Goal: Information Seeking & Learning: Understand process/instructions

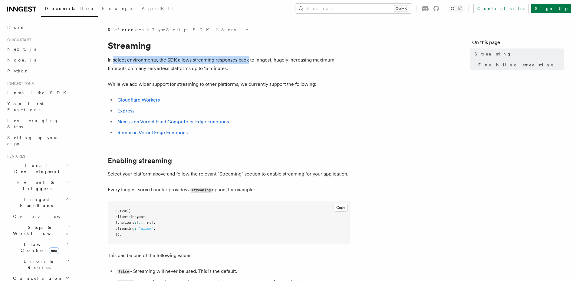
drag, startPoint x: 127, startPoint y: 59, endPoint x: 247, endPoint y: 59, distance: 120.5
click at [247, 59] on p "In select environments, the SDK allows streaming responses back to Inngest, hug…" at bounding box center [229, 64] width 242 height 17
click at [144, 123] on link "Next.js on Vercel Fluid Compute or Edge Functions" at bounding box center [172, 122] width 111 height 6
click at [151, 122] on link "Next.js on Vercel Fluid Compute or Edge Functions" at bounding box center [172, 122] width 111 height 6
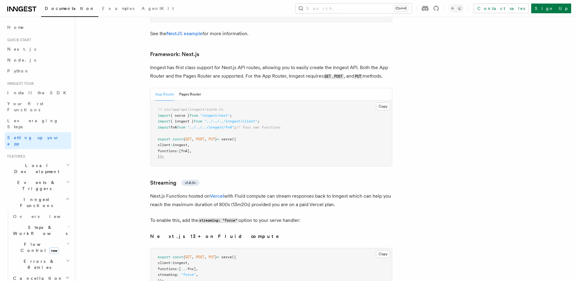
scroll to position [3931, 0]
drag, startPoint x: 370, startPoint y: 45, endPoint x: 400, endPoint y: 60, distance: 34.0
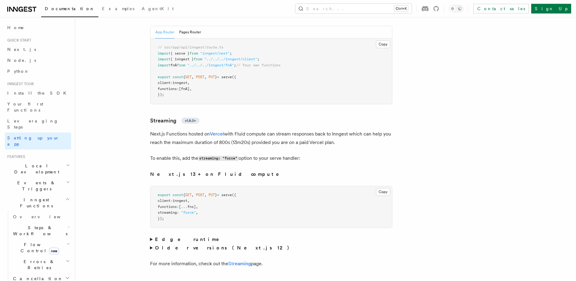
scroll to position [3992, 0]
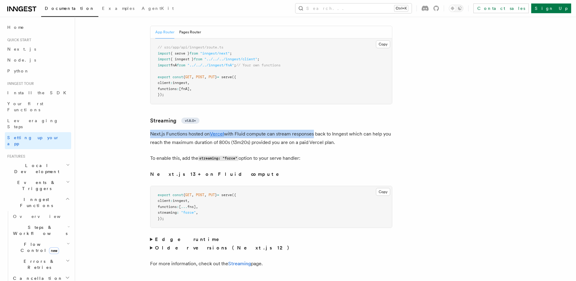
drag, startPoint x: 151, startPoint y: 111, endPoint x: 323, endPoint y: 112, distance: 171.9
click at [323, 130] on p "Next.js Functions hosted on Vercel with Fluid compute can stream responses back…" at bounding box center [271, 138] width 242 height 17
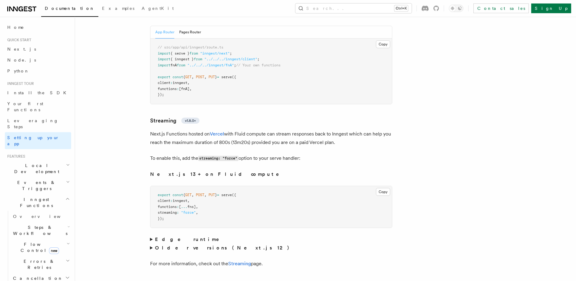
drag, startPoint x: 171, startPoint y: 122, endPoint x: 356, endPoint y: 123, distance: 184.7
click at [356, 130] on p "Next.js Functions hosted on Vercel with Fluid compute can stream responses back…" at bounding box center [271, 138] width 242 height 17
drag, startPoint x: 172, startPoint y: 123, endPoint x: 229, endPoint y: 122, distance: 56.9
click at [229, 130] on p "Next.js Functions hosted on Vercel with Fluid compute can stream responses back…" at bounding box center [271, 138] width 242 height 17
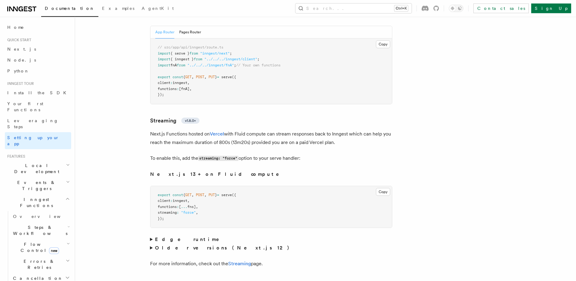
drag, startPoint x: 219, startPoint y: 123, endPoint x: 227, endPoint y: 121, distance: 8.6
click at [227, 130] on p "Next.js Functions hosted on Vercel with Fluid compute can stream responses back…" at bounding box center [271, 138] width 242 height 17
copy p "800"
